Goal: Information Seeking & Learning: Learn about a topic

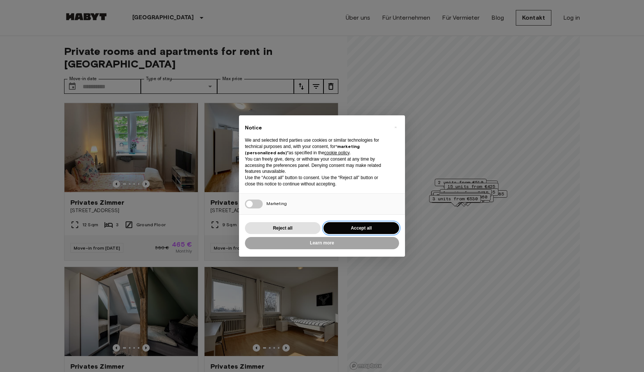
click at [340, 228] on button "Accept all" at bounding box center [362, 228] width 76 height 12
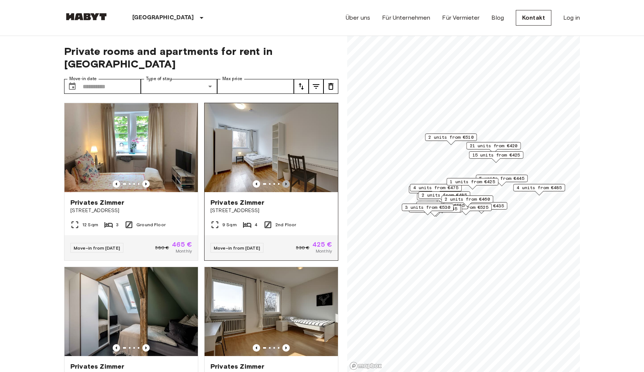
click at [285, 180] on icon "Previous image" at bounding box center [286, 183] width 7 height 7
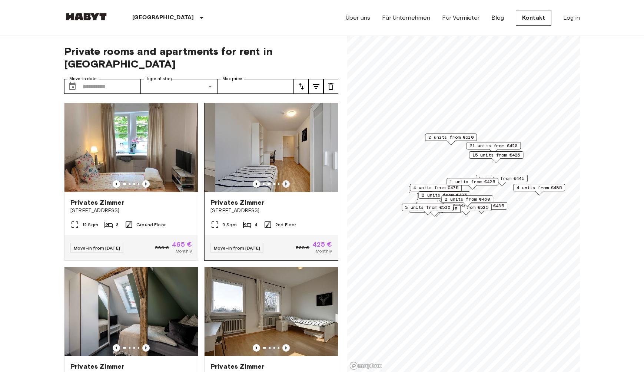
click at [285, 180] on icon "Previous image" at bounding box center [286, 183] width 7 height 7
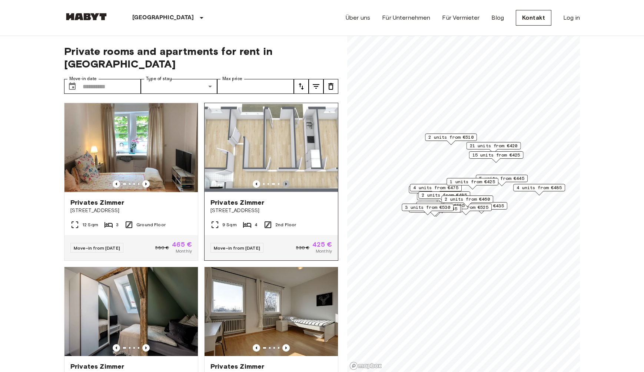
click at [285, 180] on icon "Previous image" at bounding box center [286, 183] width 7 height 7
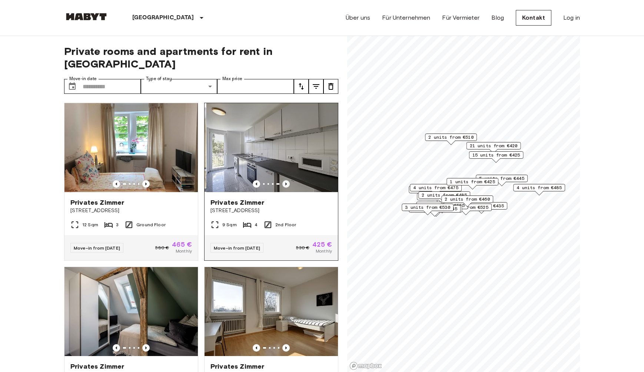
click at [285, 180] on icon "Previous image" at bounding box center [286, 183] width 7 height 7
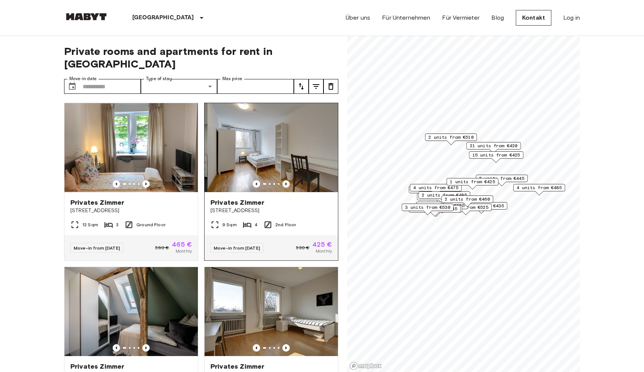
click at [285, 180] on icon "Previous image" at bounding box center [286, 183] width 7 height 7
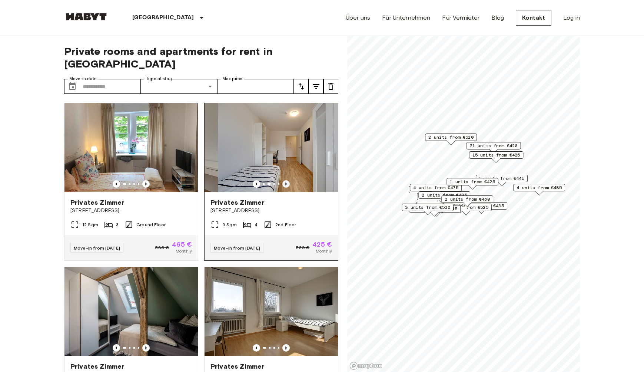
click at [285, 180] on icon "Previous image" at bounding box center [286, 183] width 7 height 7
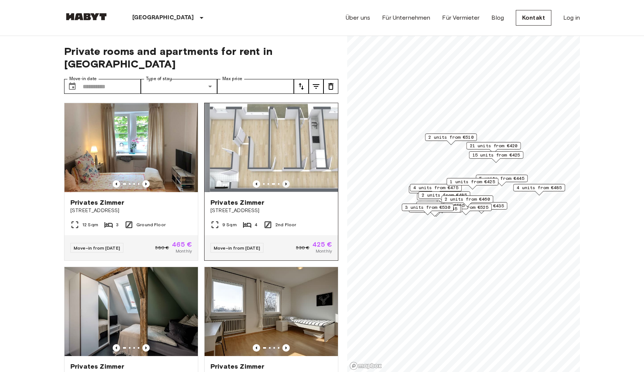
click at [285, 180] on icon "Previous image" at bounding box center [286, 183] width 7 height 7
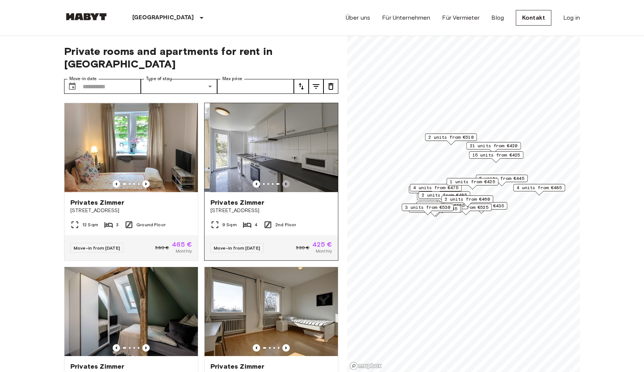
click at [285, 180] on icon "Previous image" at bounding box center [286, 183] width 7 height 7
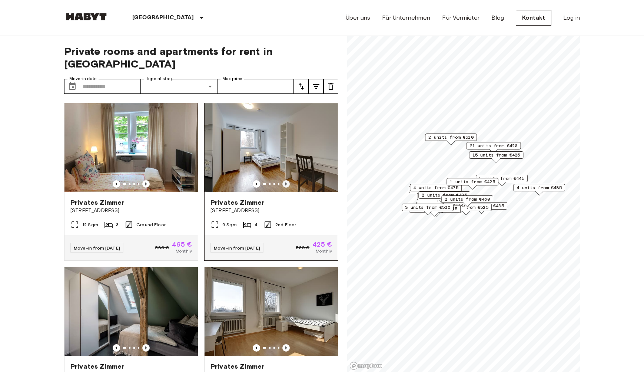
click at [285, 180] on icon "Previous image" at bounding box center [286, 183] width 7 height 7
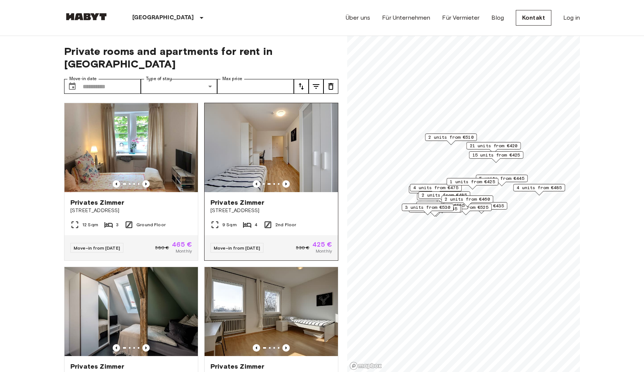
click at [295, 205] on div "Privates [PERSON_NAME][GEOGRAPHIC_DATA][STREET_ADDRESS]" at bounding box center [271, 206] width 133 height 28
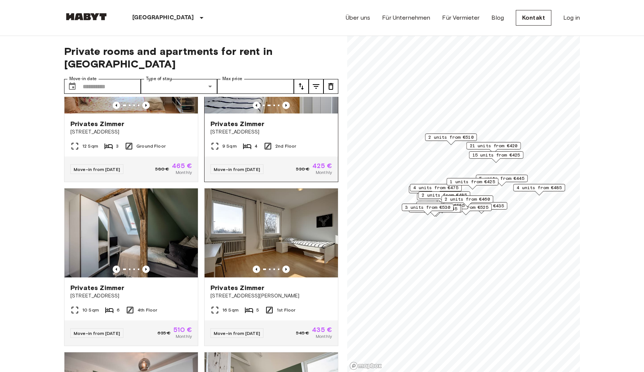
scroll to position [111, 0]
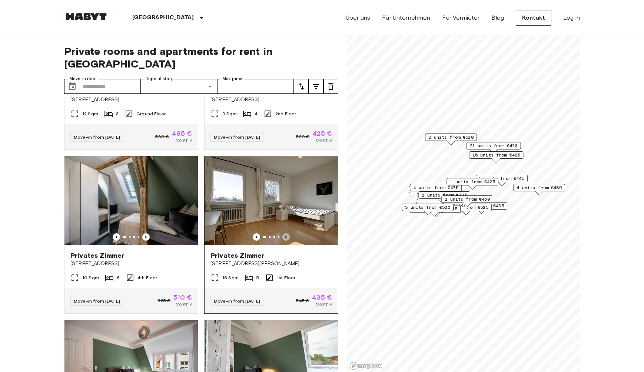
click at [286, 233] on icon "Previous image" at bounding box center [286, 236] width 7 height 7
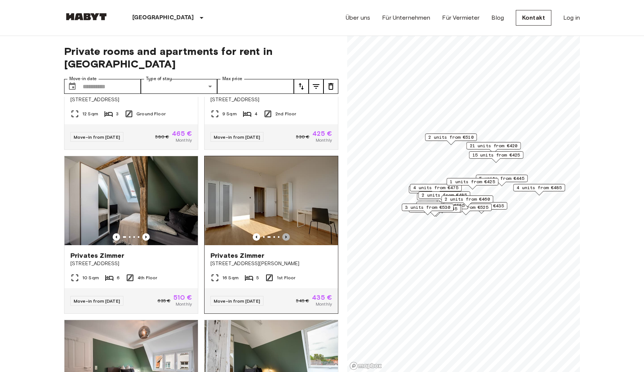
click at [286, 233] on icon "Previous image" at bounding box center [286, 236] width 7 height 7
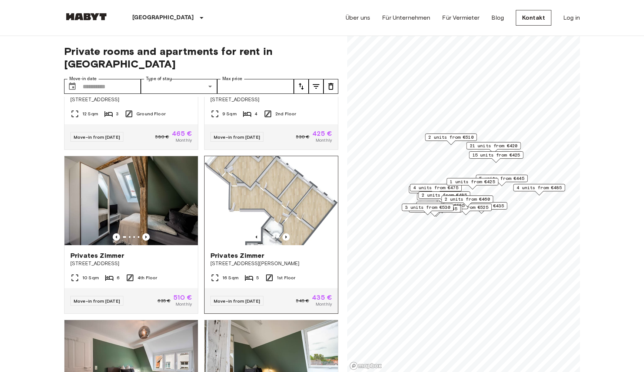
click at [295, 189] on img at bounding box center [271, 200] width 133 height 89
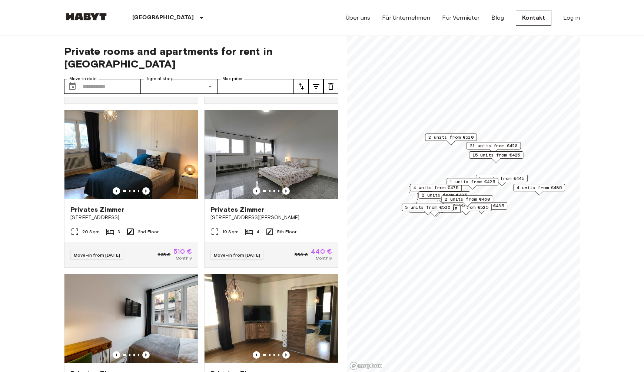
scroll to position [490, 0]
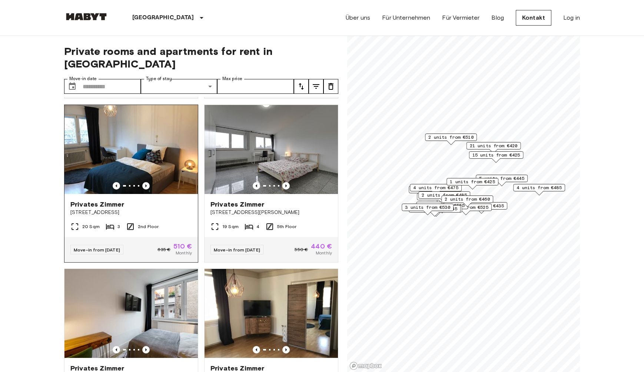
click at [147, 182] on icon "Previous image" at bounding box center [145, 185] width 7 height 7
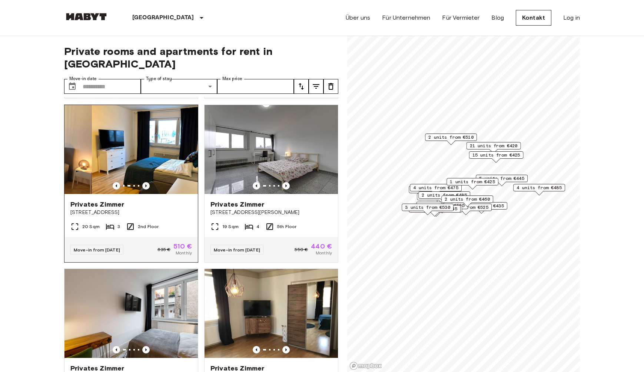
click at [147, 182] on icon "Previous image" at bounding box center [145, 185] width 7 height 7
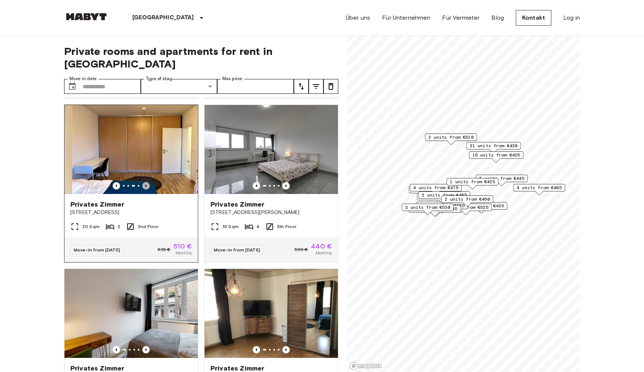
click at [147, 182] on icon "Previous image" at bounding box center [145, 185] width 7 height 7
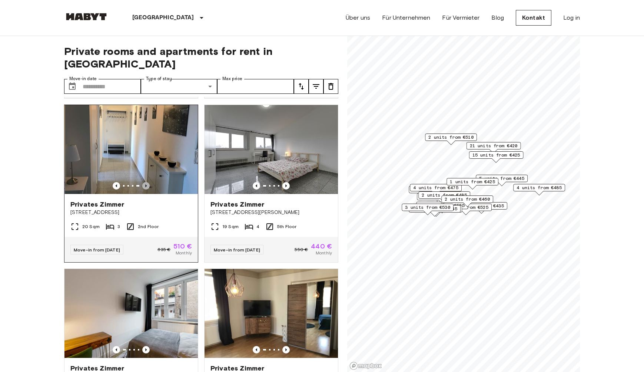
click at [147, 182] on icon "Previous image" at bounding box center [145, 185] width 7 height 7
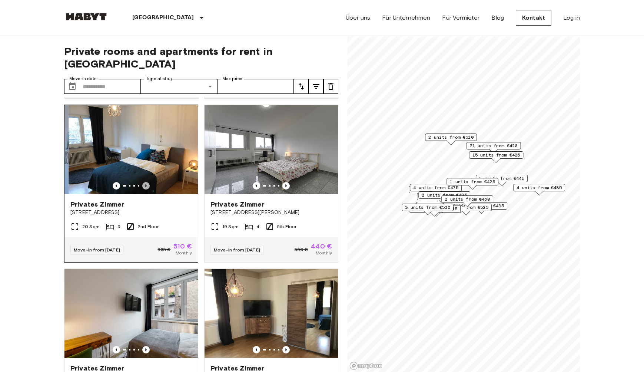
click at [147, 182] on icon "Previous image" at bounding box center [145, 185] width 7 height 7
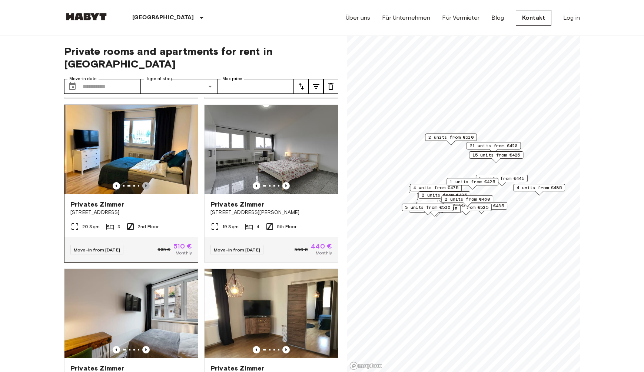
click at [147, 184] on icon "Previous image" at bounding box center [145, 185] width 1 height 3
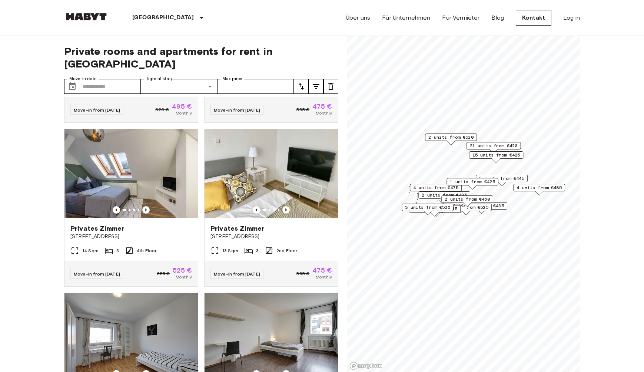
scroll to position [959, 0]
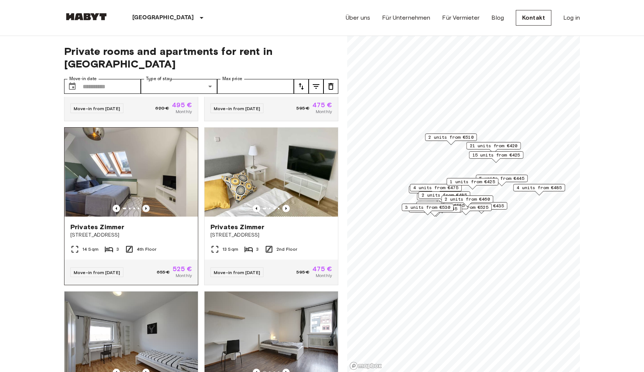
click at [147, 205] on icon "Previous image" at bounding box center [145, 208] width 7 height 7
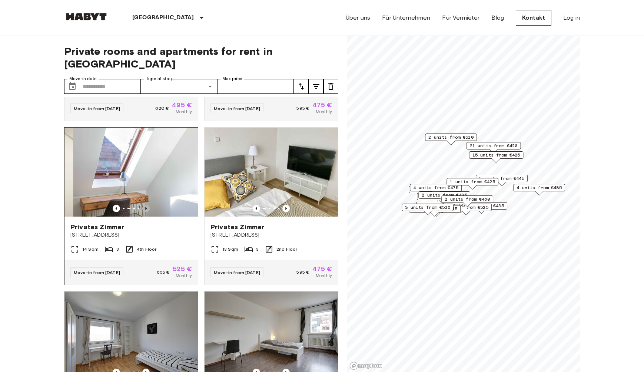
click at [147, 205] on icon "Previous image" at bounding box center [145, 208] width 7 height 7
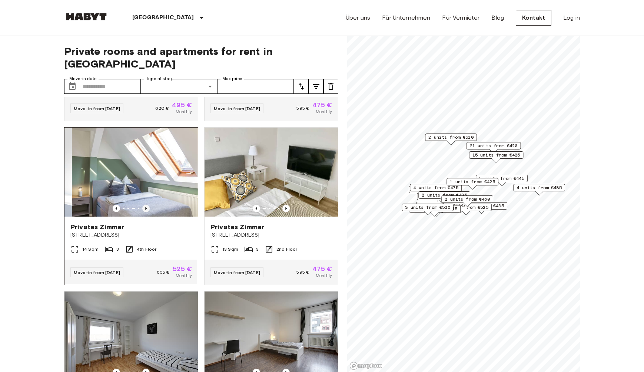
click at [147, 205] on icon "Previous image" at bounding box center [145, 208] width 7 height 7
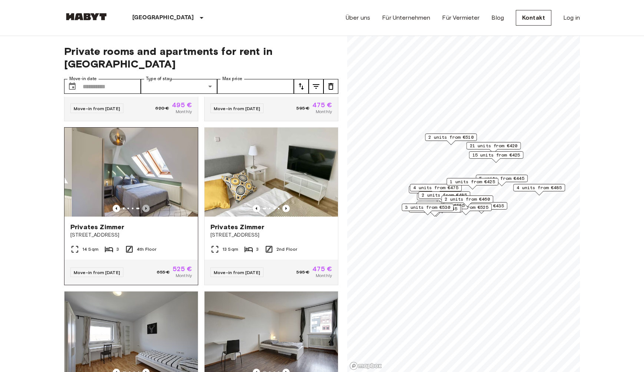
click at [147, 205] on icon "Previous image" at bounding box center [145, 208] width 7 height 7
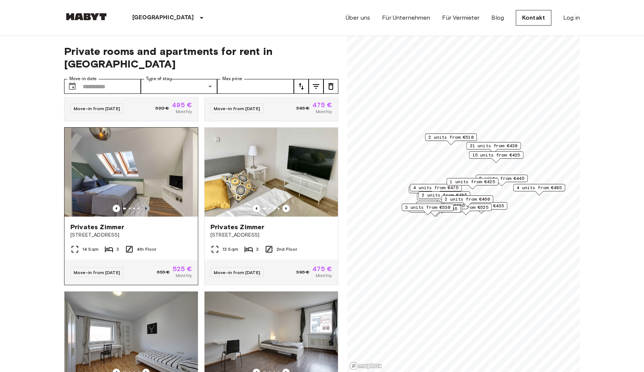
click at [147, 205] on icon "Previous image" at bounding box center [145, 208] width 7 height 7
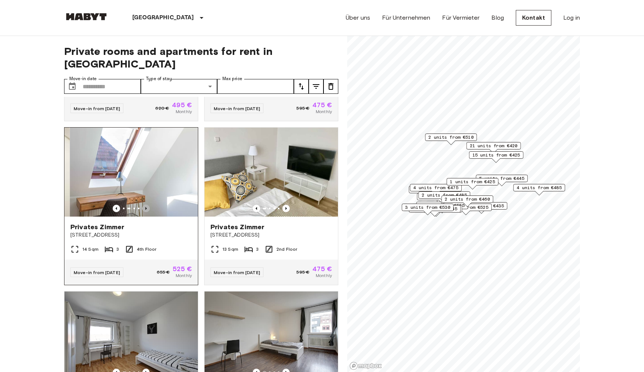
click at [147, 205] on icon "Previous image" at bounding box center [145, 208] width 7 height 7
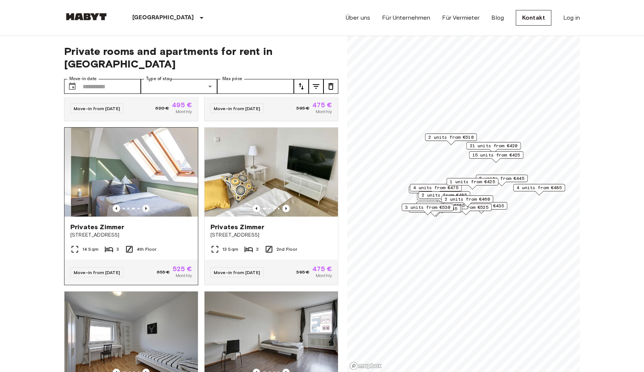
click at [147, 205] on icon "Previous image" at bounding box center [145, 208] width 7 height 7
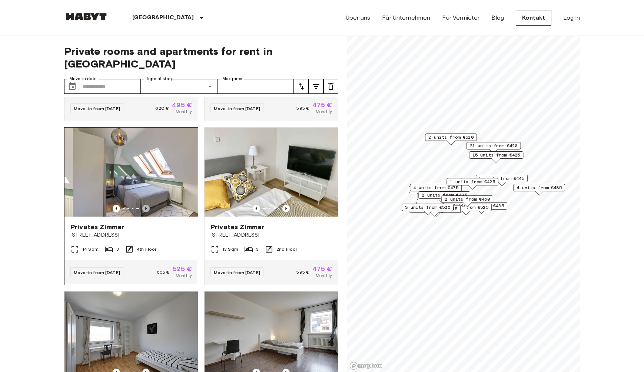
click at [147, 205] on icon "Previous image" at bounding box center [145, 208] width 7 height 7
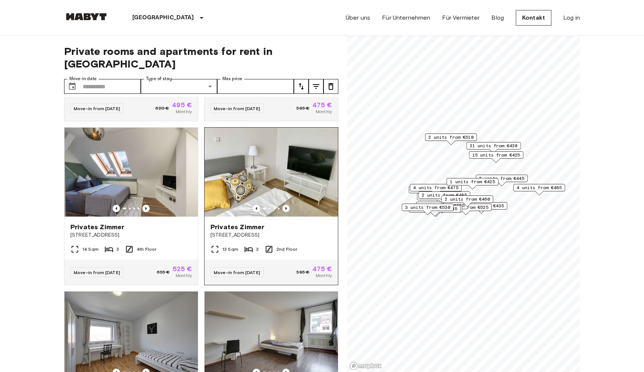
click at [287, 205] on icon "Previous image" at bounding box center [286, 208] width 7 height 7
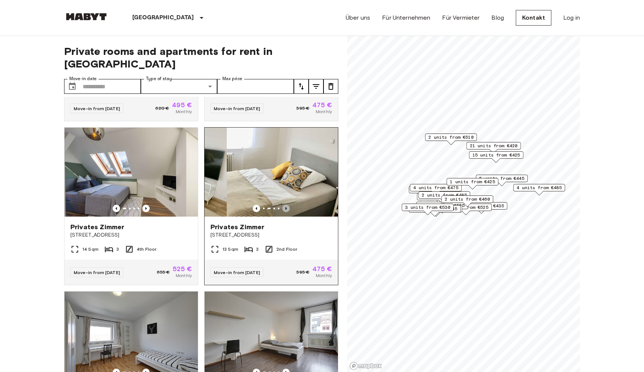
click at [287, 205] on icon "Previous image" at bounding box center [286, 208] width 7 height 7
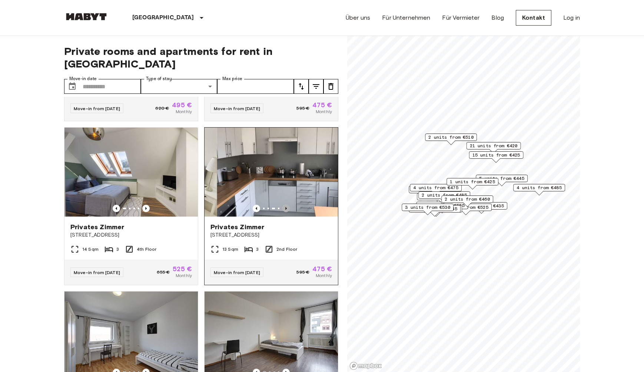
click at [287, 205] on icon "Previous image" at bounding box center [286, 208] width 7 height 7
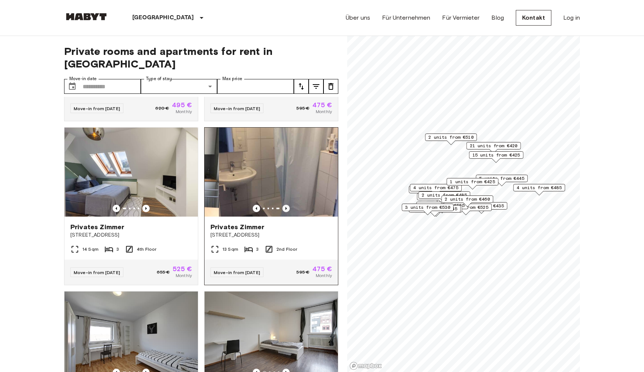
click at [287, 205] on icon "Previous image" at bounding box center [286, 208] width 7 height 7
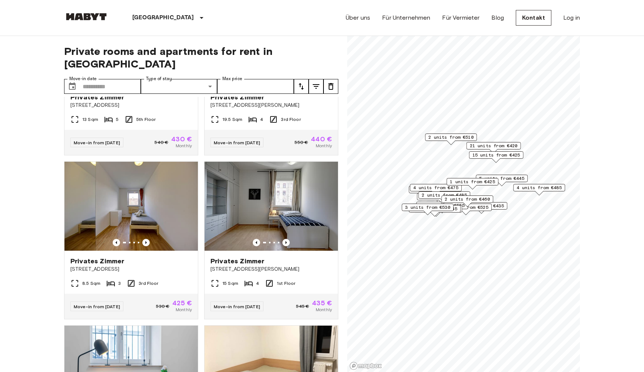
scroll to position [1252, 0]
click at [146, 239] on icon "Previous image" at bounding box center [145, 242] width 7 height 7
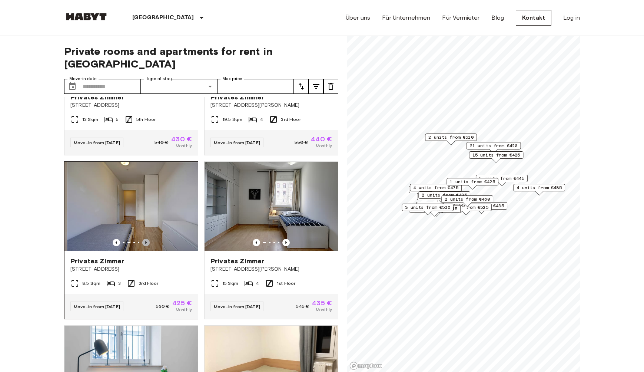
click at [146, 239] on icon "Previous image" at bounding box center [145, 242] width 7 height 7
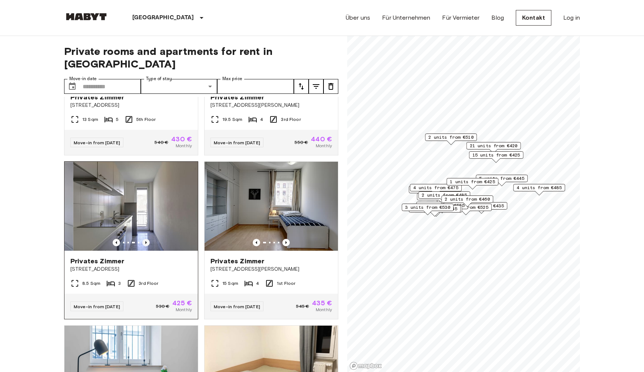
click at [146, 239] on icon "Previous image" at bounding box center [145, 242] width 7 height 7
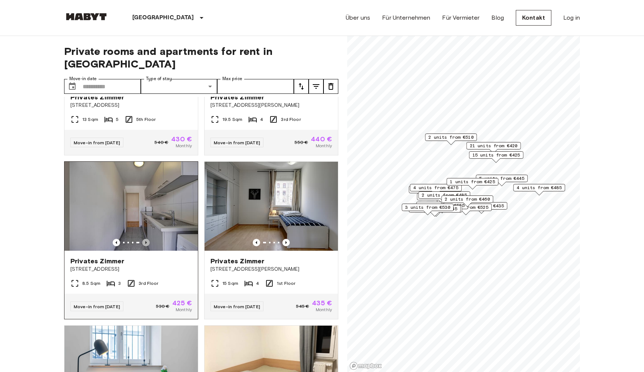
click at [146, 239] on icon "Previous image" at bounding box center [145, 242] width 7 height 7
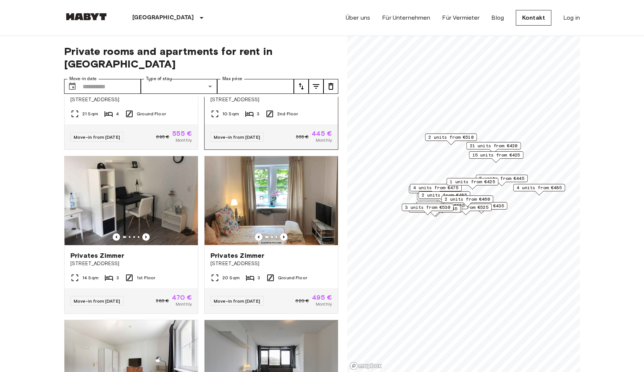
scroll to position [1592, 0]
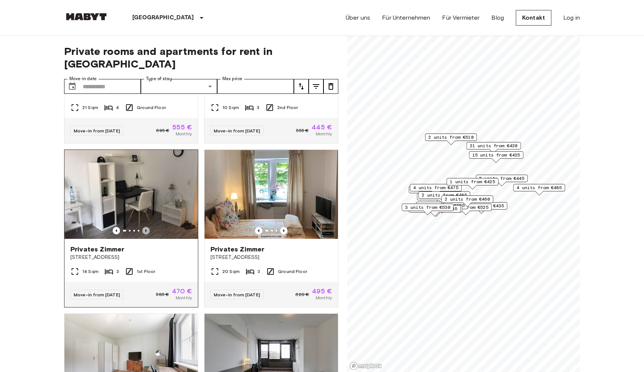
click at [145, 227] on icon "Previous image" at bounding box center [145, 230] width 7 height 7
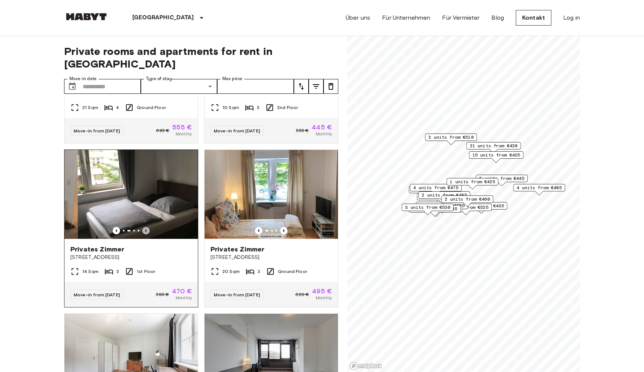
click at [145, 227] on icon "Previous image" at bounding box center [145, 230] width 7 height 7
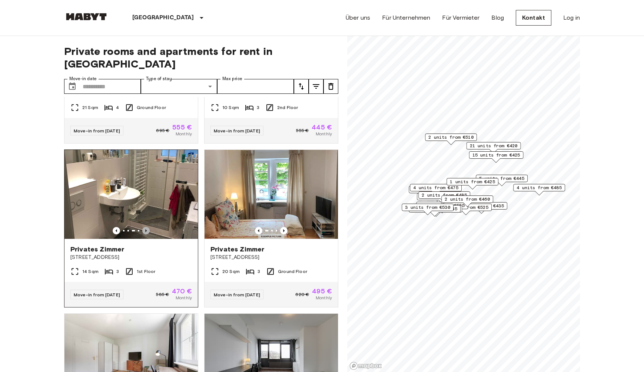
click at [145, 227] on icon "Previous image" at bounding box center [145, 230] width 7 height 7
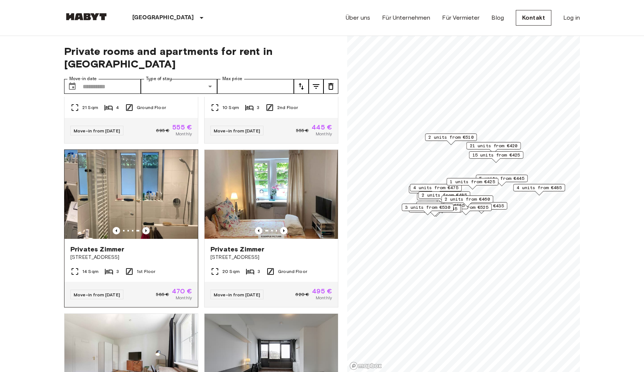
click at [145, 227] on icon "Previous image" at bounding box center [145, 230] width 7 height 7
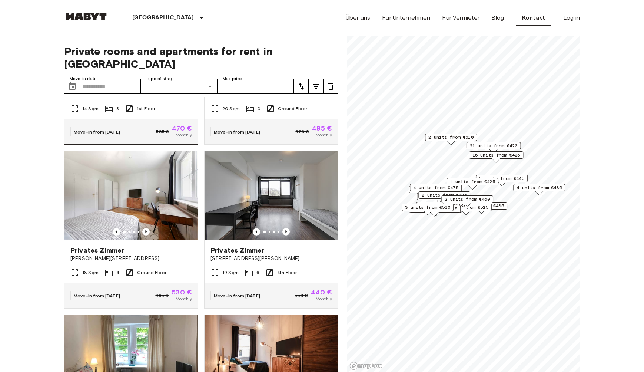
scroll to position [1758, 0]
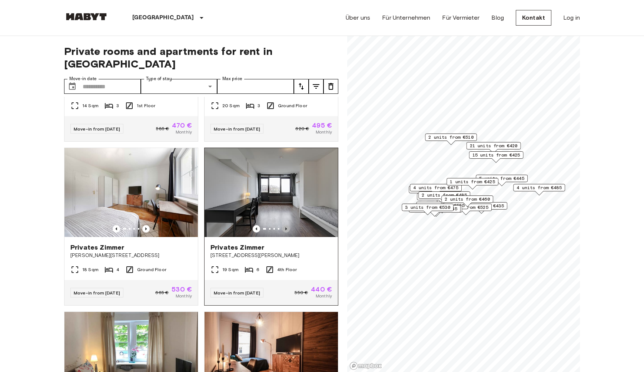
click at [286, 225] on icon "Previous image" at bounding box center [286, 228] width 7 height 7
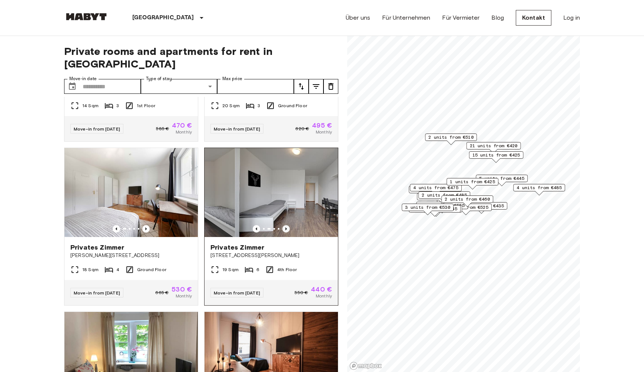
click at [286, 225] on icon "Previous image" at bounding box center [286, 228] width 7 height 7
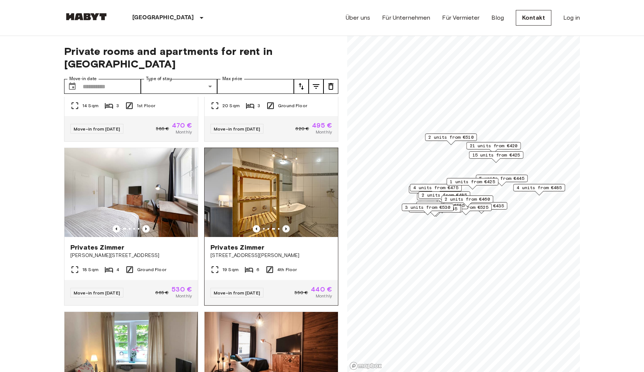
click at [286, 225] on icon "Previous image" at bounding box center [286, 228] width 7 height 7
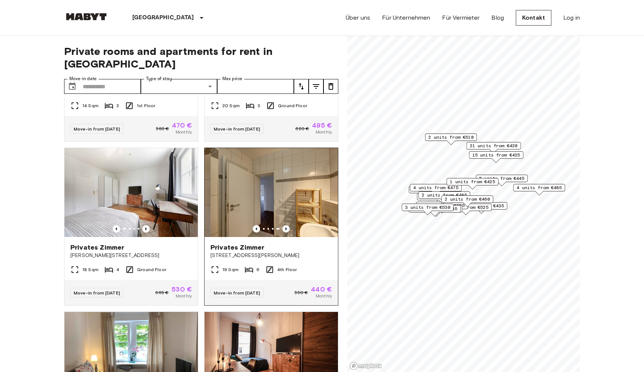
click at [286, 225] on icon "Previous image" at bounding box center [286, 228] width 7 height 7
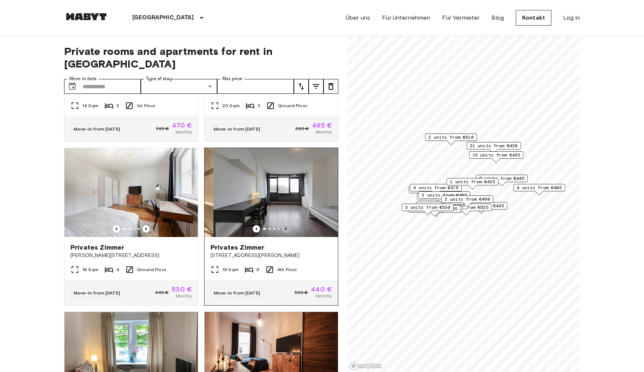
click at [286, 225] on icon "Previous image" at bounding box center [286, 228] width 7 height 7
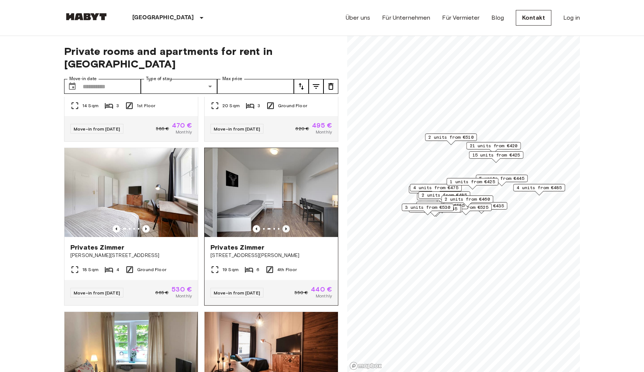
click at [286, 225] on icon "Previous image" at bounding box center [286, 228] width 7 height 7
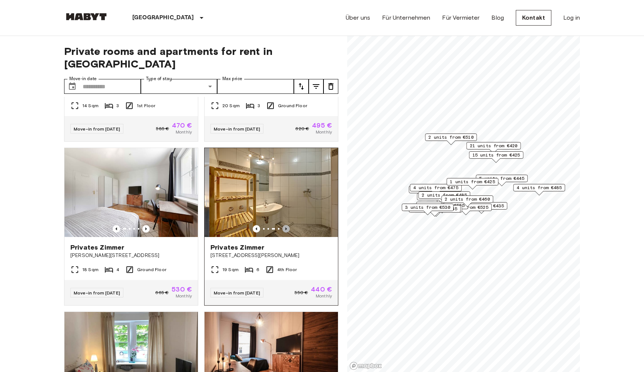
click at [286, 225] on icon "Previous image" at bounding box center [286, 228] width 7 height 7
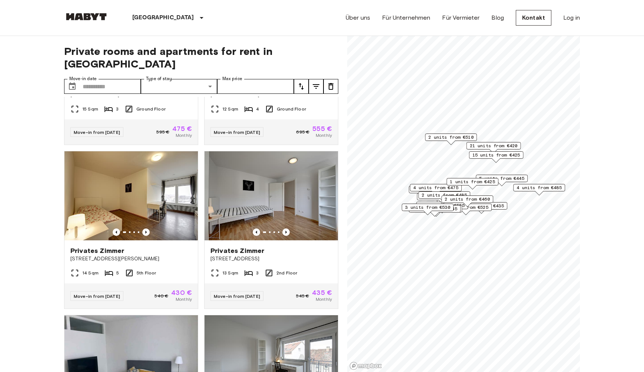
scroll to position [2085, 0]
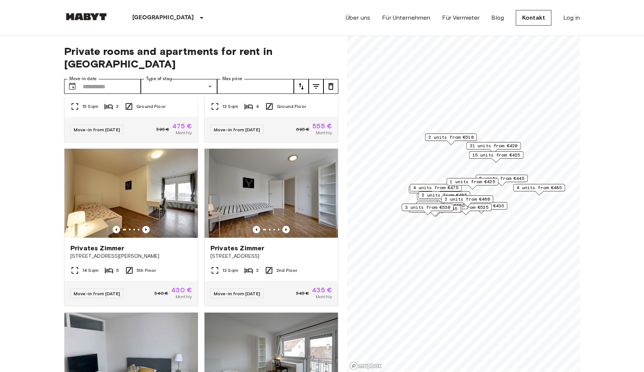
click at [286, 226] on icon "Previous image" at bounding box center [286, 229] width 7 height 7
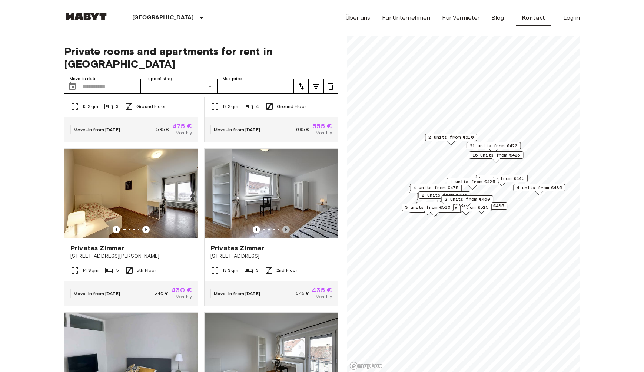
click at [286, 226] on icon "Previous image" at bounding box center [286, 229] width 7 height 7
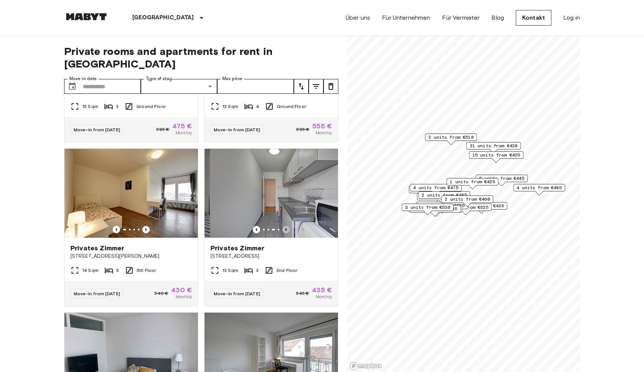
click at [286, 226] on icon "Previous image" at bounding box center [286, 229] width 7 height 7
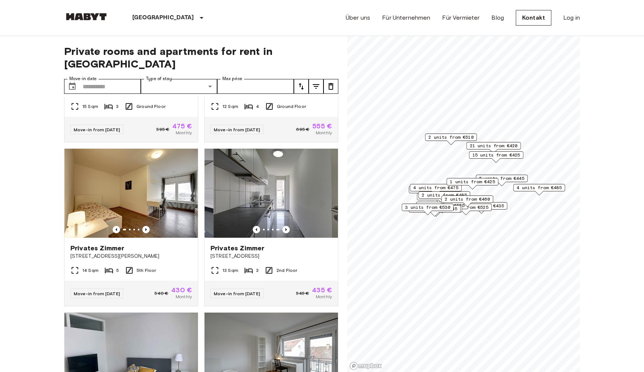
click at [286, 226] on icon "Previous image" at bounding box center [286, 229] width 7 height 7
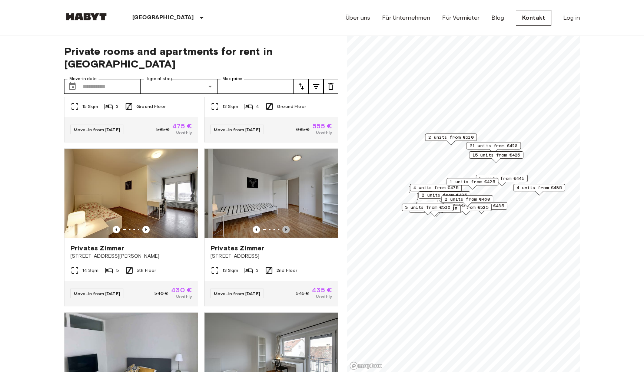
click at [286, 226] on icon "Previous image" at bounding box center [286, 229] width 7 height 7
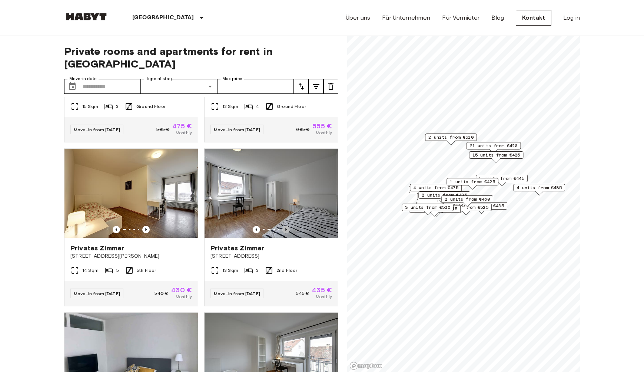
click at [286, 226] on icon "Previous image" at bounding box center [286, 229] width 7 height 7
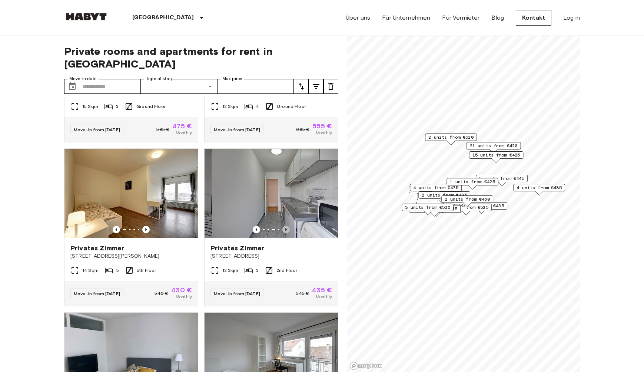
click at [286, 226] on icon "Previous image" at bounding box center [286, 229] width 7 height 7
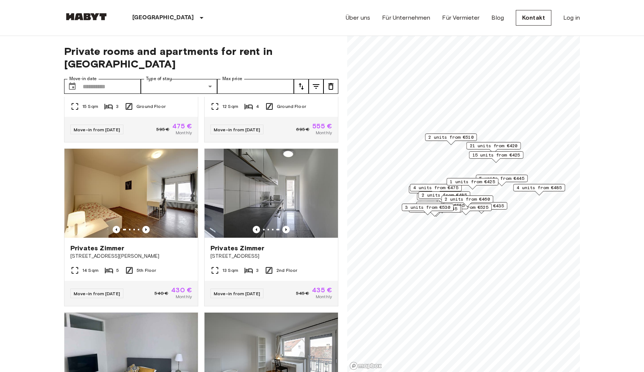
click at [286, 226] on icon "Previous image" at bounding box center [286, 229] width 7 height 7
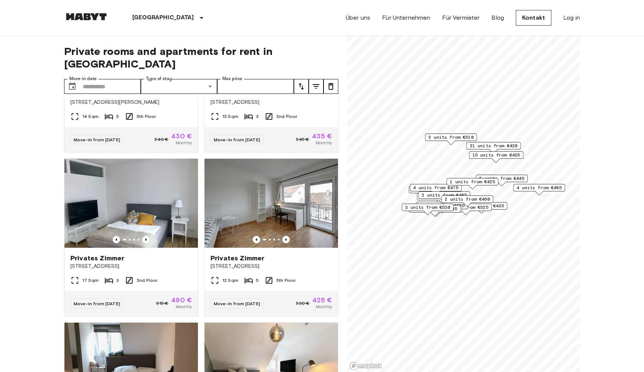
scroll to position [2241, 0]
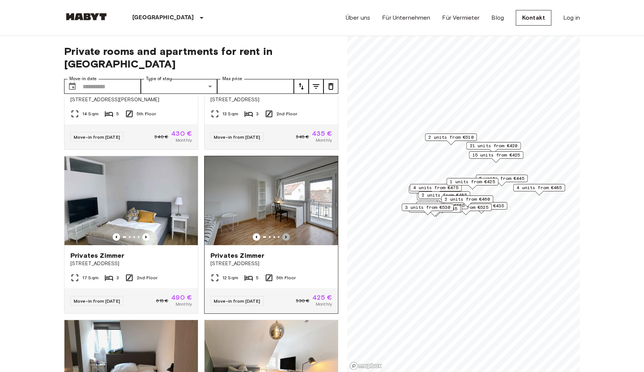
click at [286, 235] on icon "Previous image" at bounding box center [285, 236] width 1 height 3
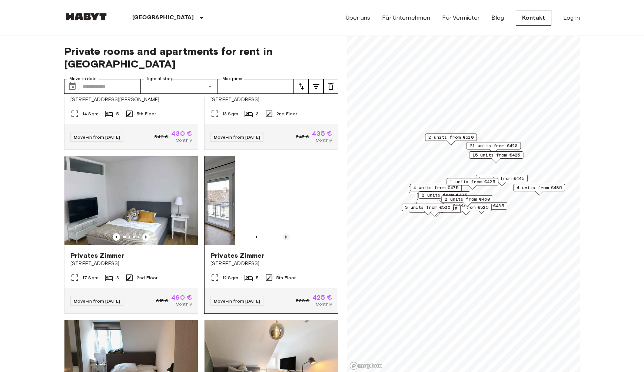
click at [286, 235] on icon "Previous image" at bounding box center [285, 236] width 1 height 3
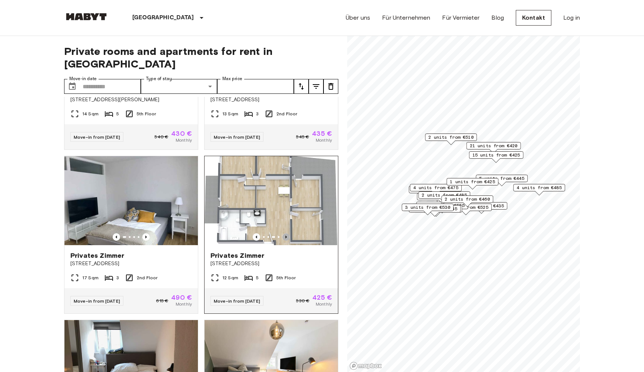
click at [286, 235] on icon "Previous image" at bounding box center [285, 236] width 1 height 3
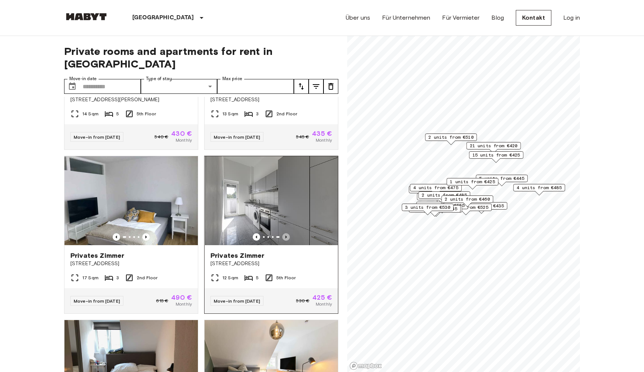
click at [286, 235] on icon "Previous image" at bounding box center [285, 236] width 1 height 3
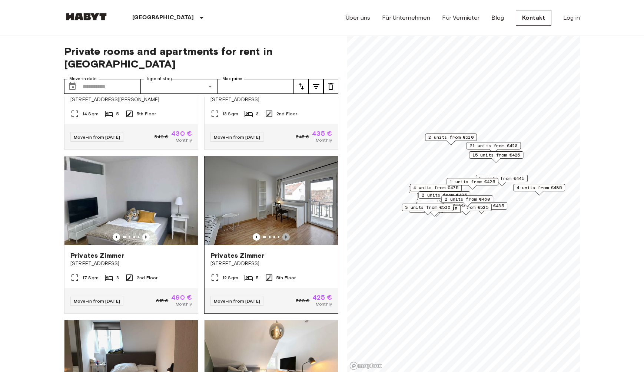
click at [286, 235] on icon "Previous image" at bounding box center [285, 236] width 1 height 3
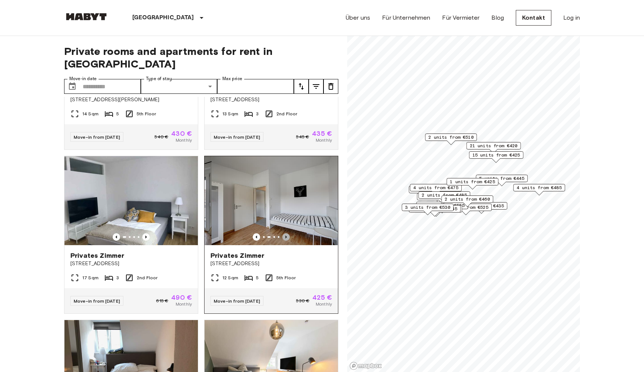
click at [286, 235] on icon "Previous image" at bounding box center [285, 236] width 1 height 3
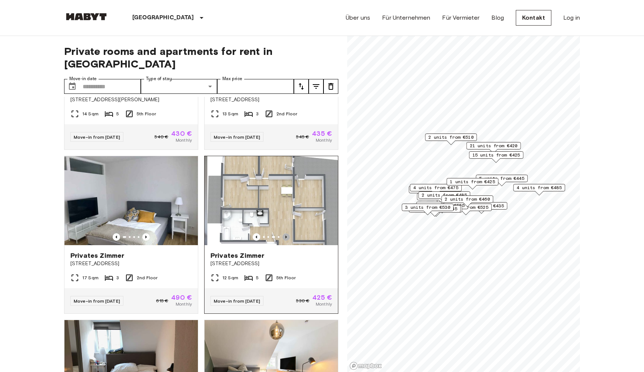
click at [286, 235] on icon "Previous image" at bounding box center [285, 236] width 1 height 3
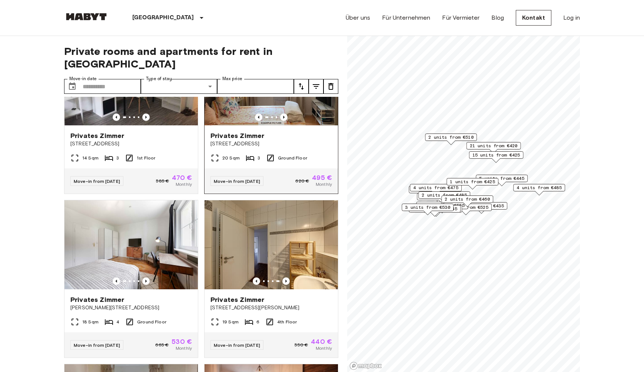
scroll to position [1623, 0]
